Goal: Information Seeking & Learning: Learn about a topic

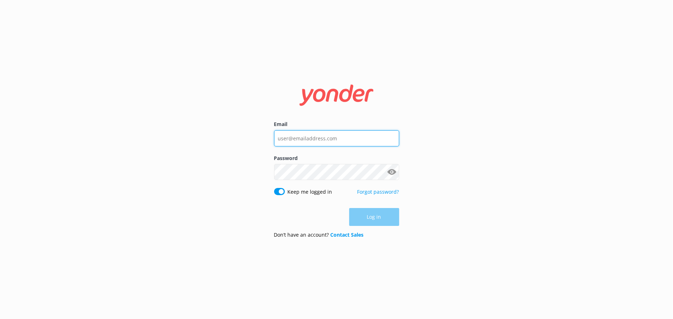
type input "[EMAIL_ADDRESS][DOMAIN_NAME]"
click at [371, 217] on div "Log in" at bounding box center [336, 217] width 125 height 18
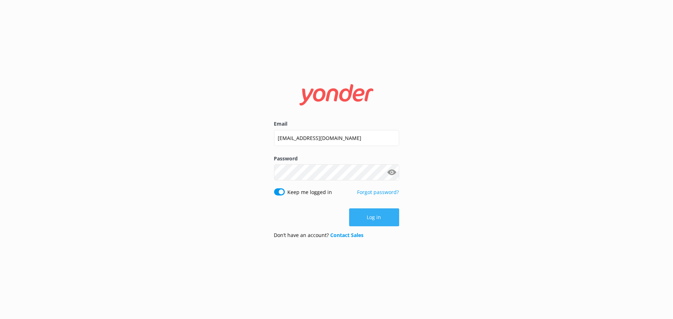
click at [372, 217] on button "Log in" at bounding box center [374, 217] width 50 height 18
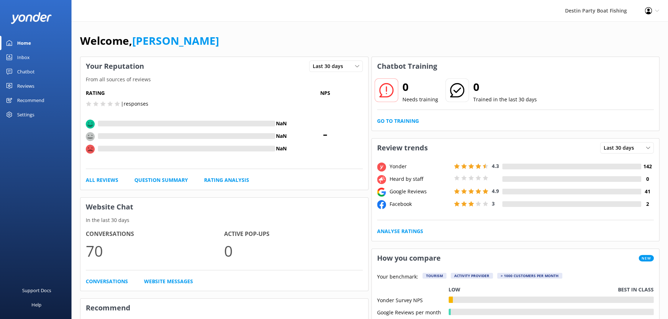
click at [23, 44] on div "Home" at bounding box center [24, 43] width 14 height 14
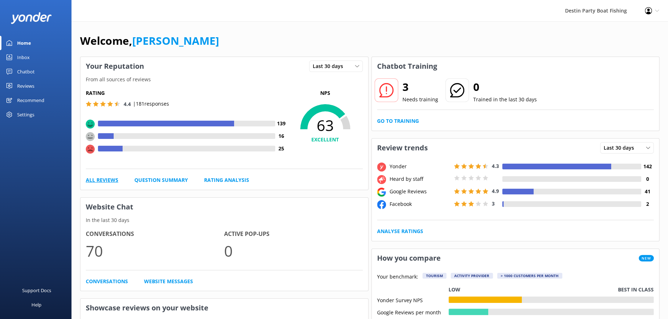
click at [110, 178] on link "All Reviews" at bounding box center [102, 180] width 33 height 8
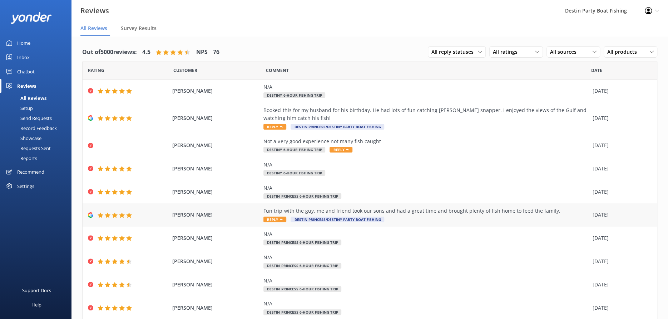
scroll to position [24, 0]
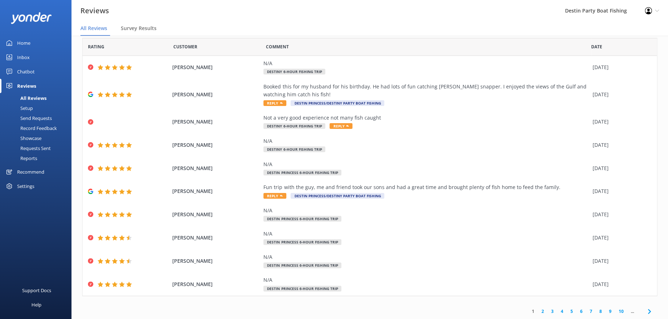
click at [538, 310] on link "2" at bounding box center [543, 311] width 10 height 7
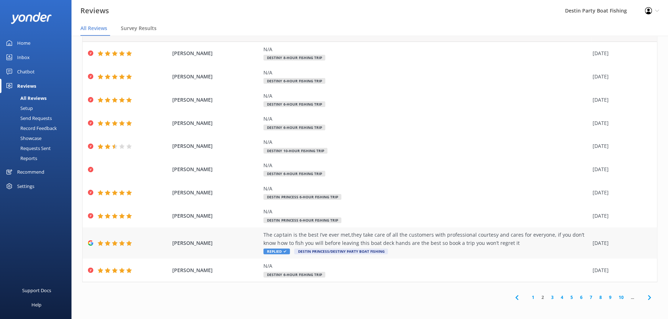
scroll to position [14, 0]
click at [548, 295] on link "3" at bounding box center [553, 296] width 10 height 7
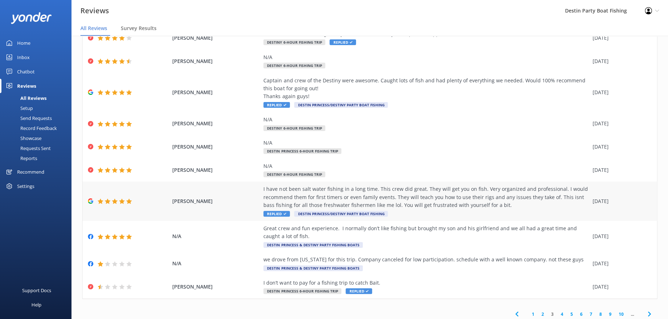
scroll to position [55, 0]
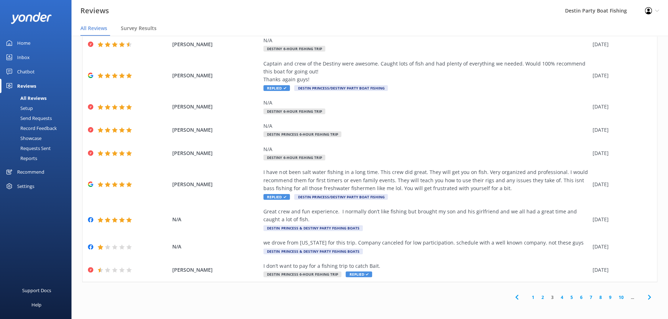
click at [529, 295] on link "1" at bounding box center [534, 297] width 10 height 7
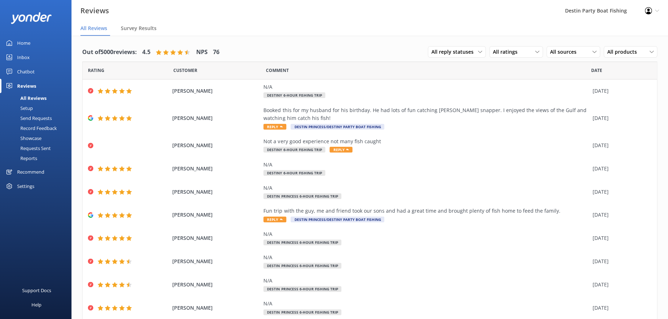
click at [29, 43] on div "Home" at bounding box center [23, 43] width 13 height 14
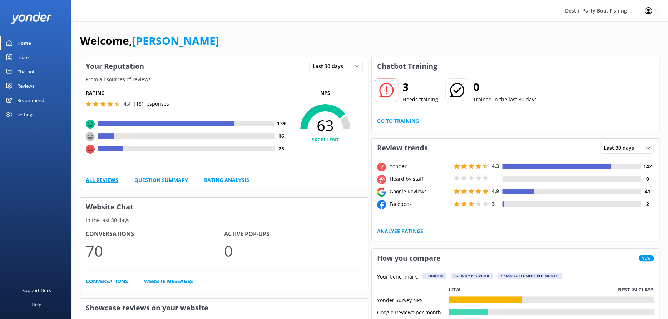
click at [99, 179] on link "All Reviews" at bounding box center [102, 180] width 33 height 8
